Goal: Information Seeking & Learning: Learn about a topic

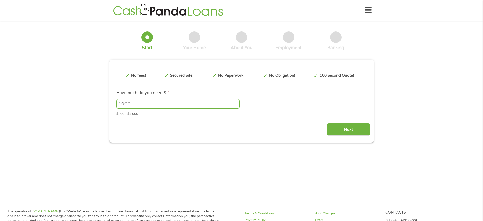
scroll to position [193, 0]
